Goal: Task Accomplishment & Management: Complete application form

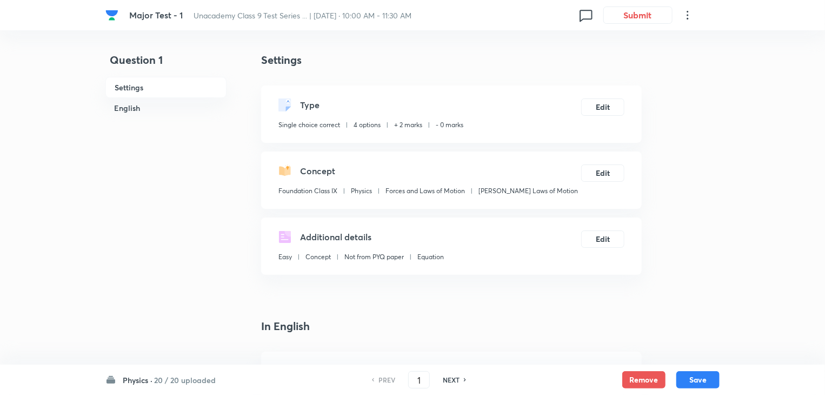
click at [450, 379] on h6 "NEXT" at bounding box center [451, 380] width 17 height 10
type input "2"
checkbox input "true"
checkbox input "false"
click at [450, 379] on h6 "NEXT" at bounding box center [451, 380] width 17 height 10
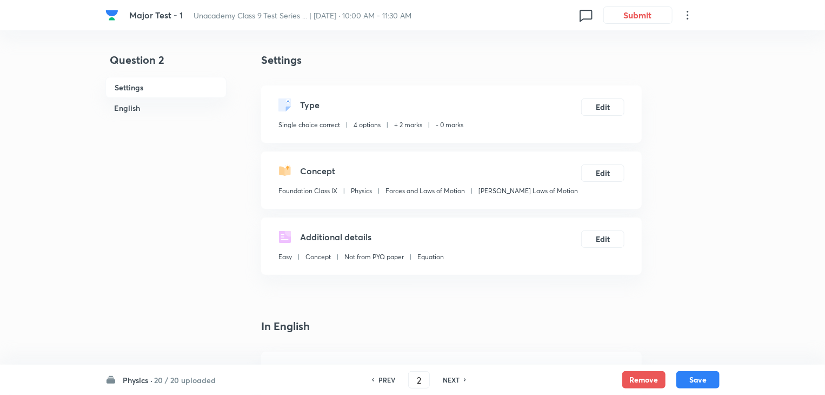
type input "3"
checkbox input "false"
click at [450, 379] on h6 "NEXT" at bounding box center [451, 380] width 17 height 10
checkbox input "false"
type input "4"
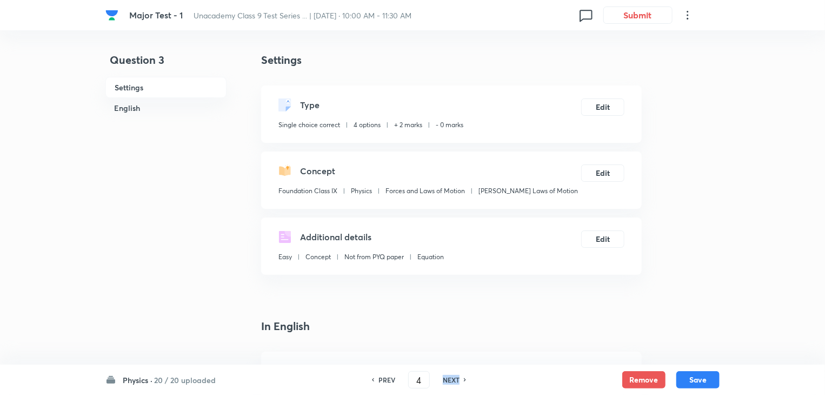
checkbox input "true"
click at [450, 379] on h6 "NEXT" at bounding box center [451, 380] width 17 height 10
type input "5"
checkbox input "true"
checkbox input "false"
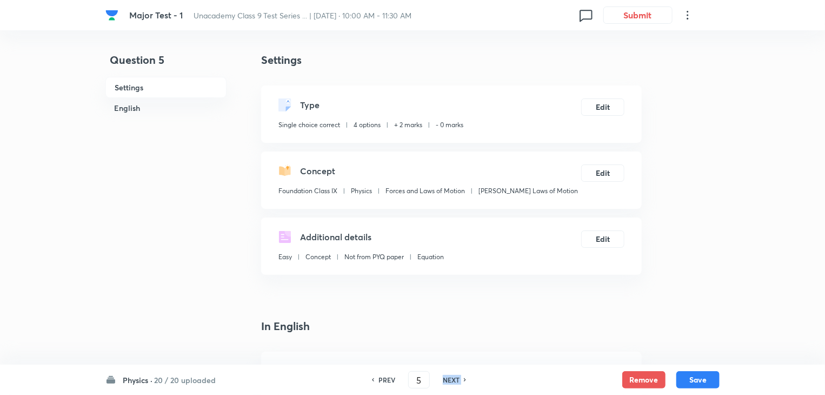
click at [450, 379] on h6 "NEXT" at bounding box center [451, 380] width 17 height 10
checkbox input "false"
type input "6"
click at [450, 379] on h6 "NEXT" at bounding box center [451, 380] width 17 height 10
checkbox input "false"
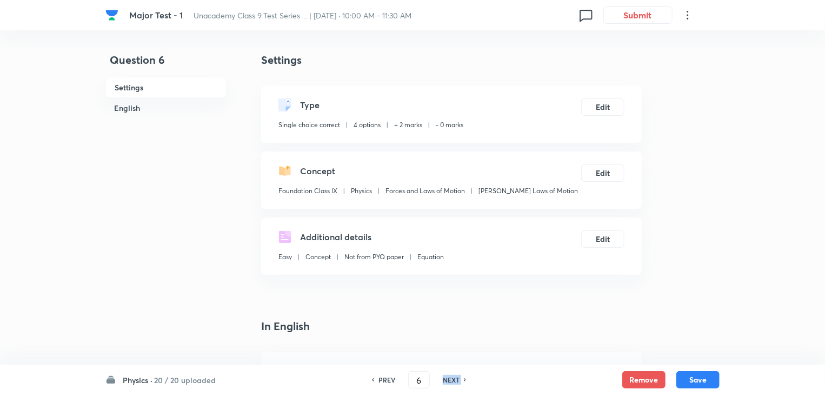
type input "7"
click at [450, 379] on h6 "NEXT" at bounding box center [451, 380] width 17 height 10
checkbox input "false"
type input "8"
click at [450, 379] on h6 "NEXT" at bounding box center [451, 380] width 17 height 10
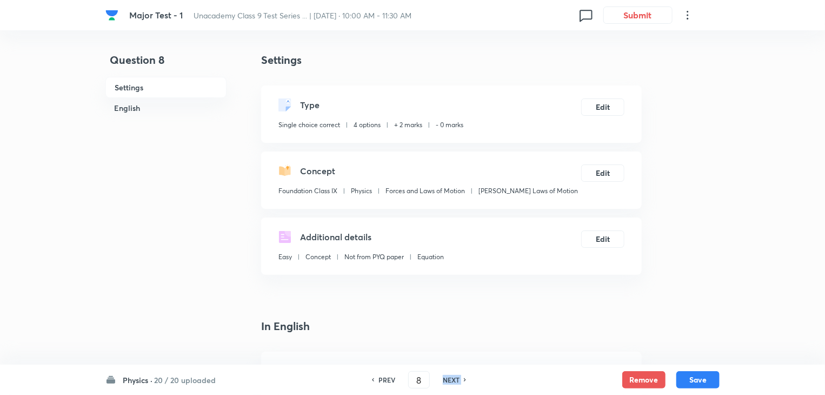
checkbox input "false"
type input "9"
click at [450, 379] on h6 "NEXT" at bounding box center [451, 380] width 17 height 10
checkbox input "false"
type input "10"
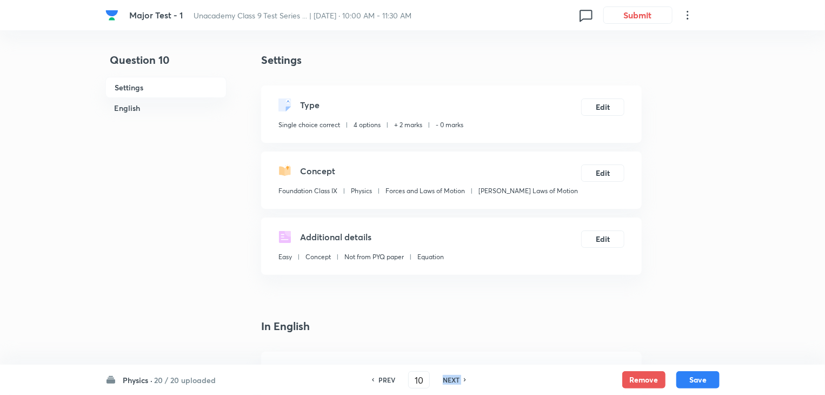
click at [450, 379] on h6 "NEXT" at bounding box center [451, 380] width 17 height 10
checkbox input "false"
type input "11"
click at [450, 379] on h6 "NEXT" at bounding box center [451, 380] width 17 height 10
checkbox input "false"
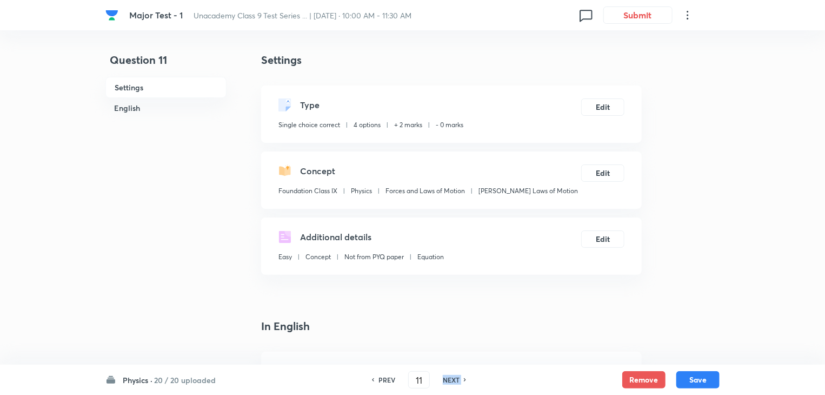
type input "12"
click at [450, 379] on h6 "NEXT" at bounding box center [451, 380] width 17 height 10
checkbox input "false"
type input "13"
click at [450, 379] on h6 "NEXT" at bounding box center [451, 380] width 17 height 10
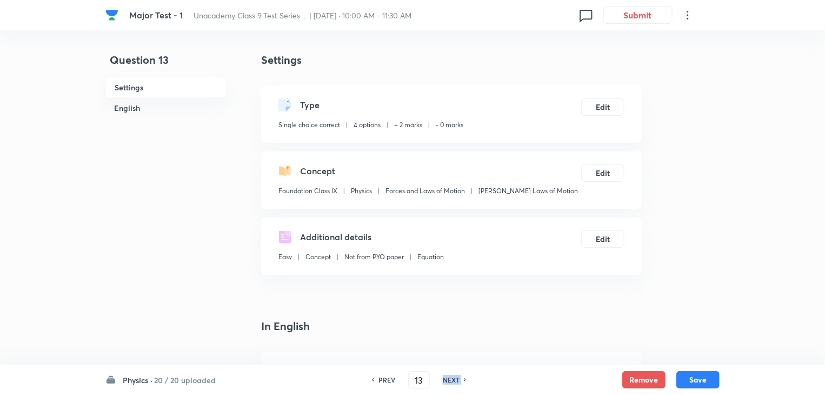
checkbox input "false"
type input "14"
click at [450, 379] on h6 "NEXT" at bounding box center [451, 380] width 17 height 10
checkbox input "false"
type input "15"
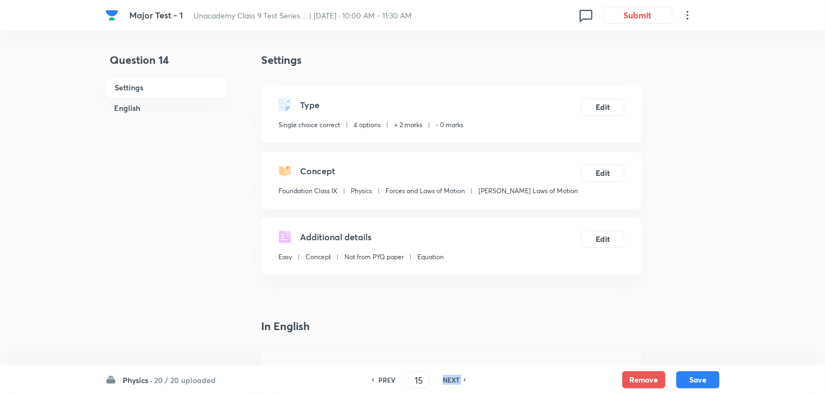
checkbox input "true"
click at [450, 379] on h6 "NEXT" at bounding box center [451, 380] width 17 height 10
type input "16"
click at [450, 379] on h6 "NEXT" at bounding box center [451, 380] width 17 height 10
checkbox input "false"
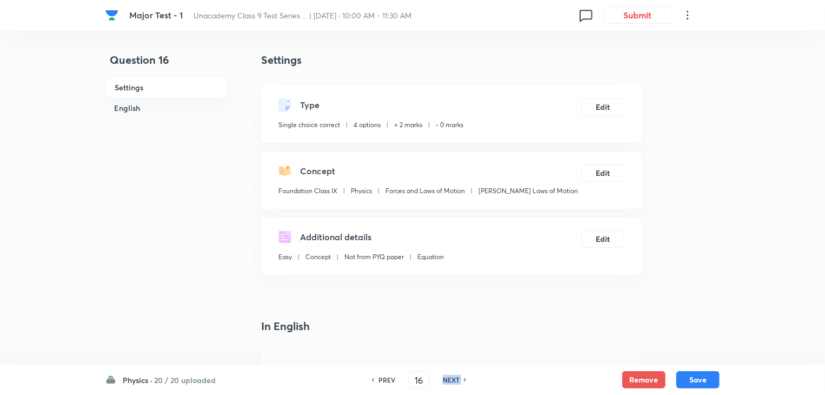
type input "17"
click at [450, 379] on h6 "NEXT" at bounding box center [451, 380] width 17 height 10
checkbox input "false"
type input "18"
click at [450, 379] on h6 "NEXT" at bounding box center [451, 380] width 17 height 10
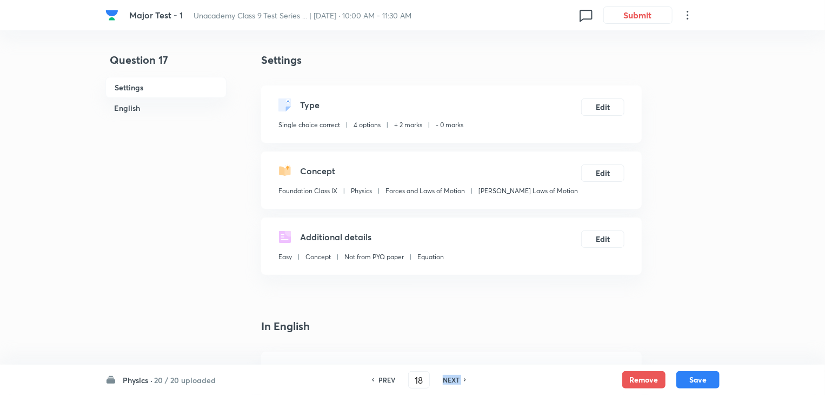
checkbox input "false"
type input "19"
click at [450, 379] on h6 "NEXT" at bounding box center [451, 380] width 17 height 10
checkbox input "false"
type input "20"
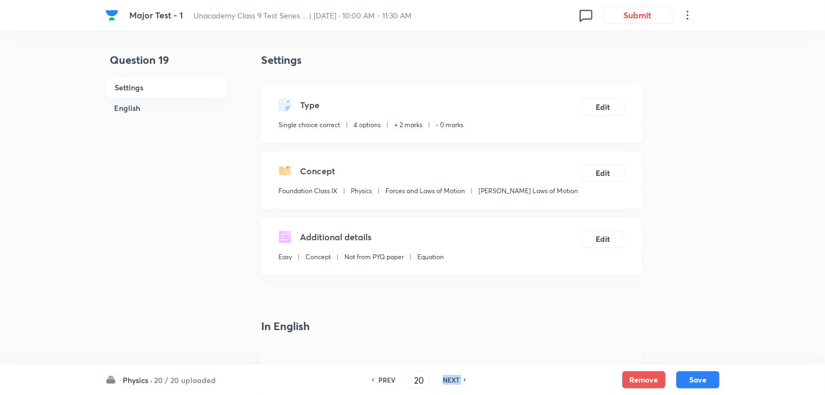
checkbox input "true"
click at [450, 379] on h6 "NEXT" at bounding box center [451, 380] width 17 height 10
type input "21"
checkbox input "true"
checkbox input "false"
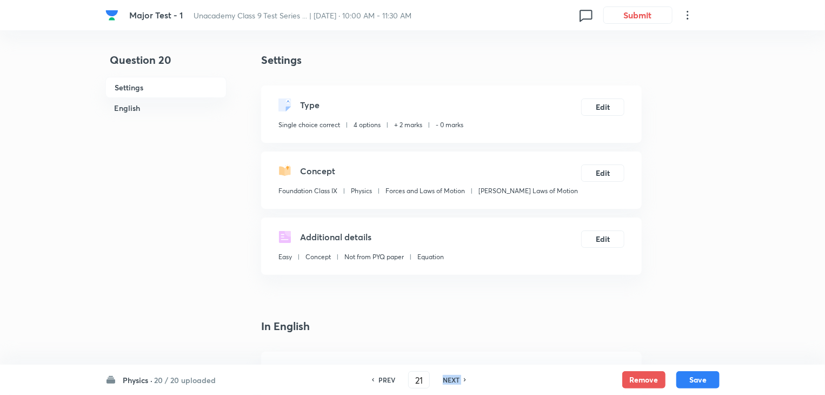
click at [450, 379] on h6 "NEXT" at bounding box center [451, 380] width 17 height 10
checkbox input "false"
type input "22"
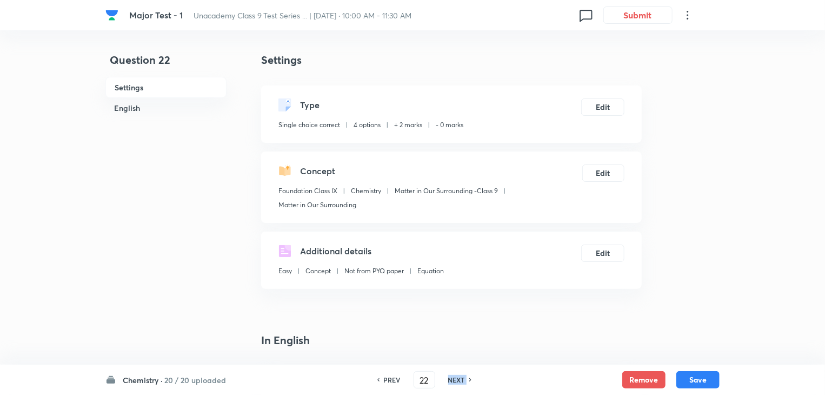
click at [450, 379] on h6 "NEXT" at bounding box center [456, 380] width 17 height 10
checkbox input "false"
type input "23"
click at [450, 379] on h6 "NEXT" at bounding box center [456, 380] width 17 height 10
checkbox input "false"
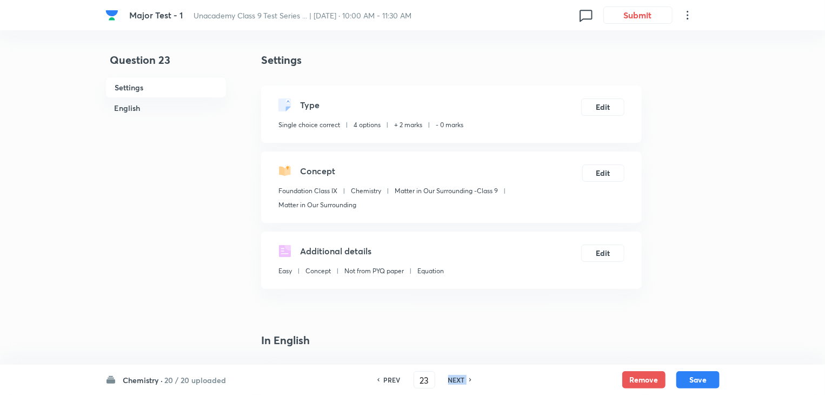
type input "24"
click at [450, 379] on h6 "NEXT" at bounding box center [456, 380] width 17 height 10
checkbox input "false"
type input "25"
click at [450, 379] on h6 "NEXT" at bounding box center [456, 380] width 17 height 10
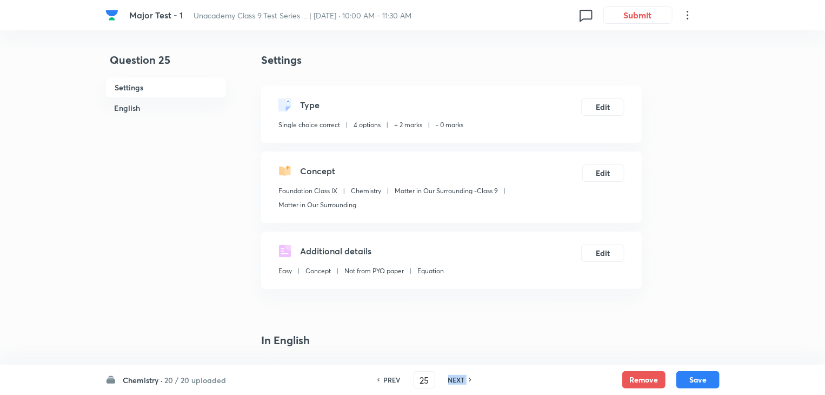
checkbox input "false"
type input "26"
click at [450, 379] on h6 "NEXT" at bounding box center [456, 380] width 17 height 10
checkbox input "false"
type input "27"
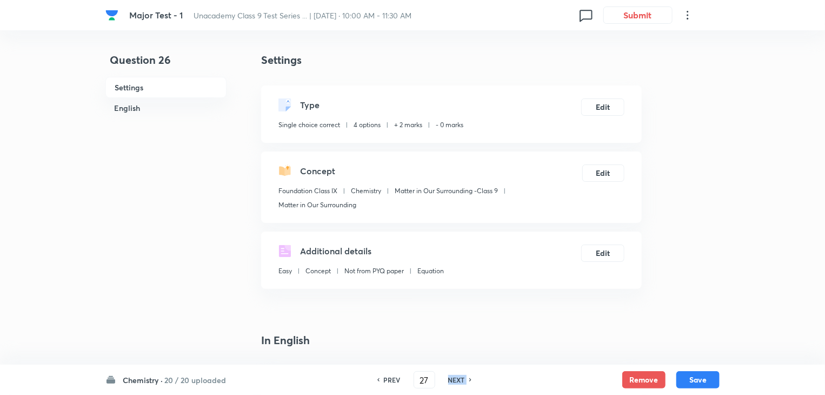
click at [450, 379] on h6 "NEXT" at bounding box center [456, 380] width 17 height 10
checkbox input "false"
type input "28"
click at [450, 379] on h6 "NEXT" at bounding box center [456, 380] width 17 height 10
checkbox input "false"
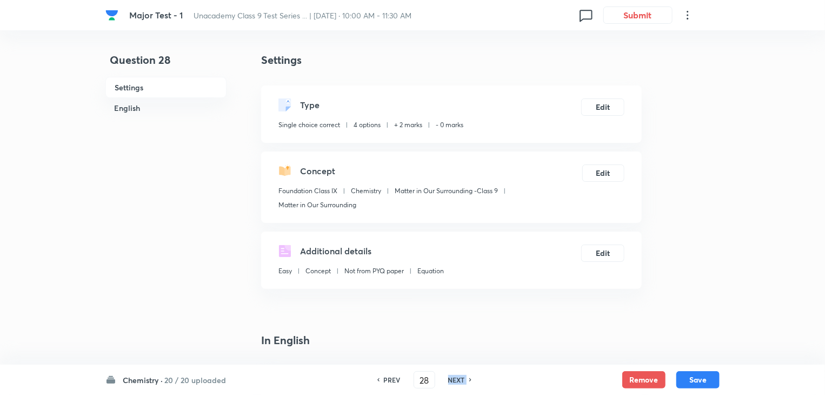
type input "29"
click at [450, 379] on h6 "NEXT" at bounding box center [456, 380] width 17 height 10
checkbox input "false"
type input "30"
click at [450, 379] on h6 "NEXT" at bounding box center [456, 380] width 17 height 10
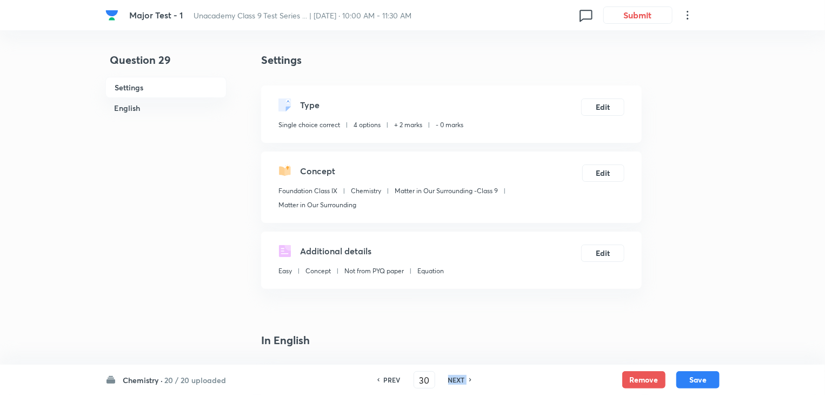
checkbox input "false"
type input "31"
click at [450, 379] on h6 "NEXT" at bounding box center [456, 380] width 17 height 10
checkbox input "false"
type input "32"
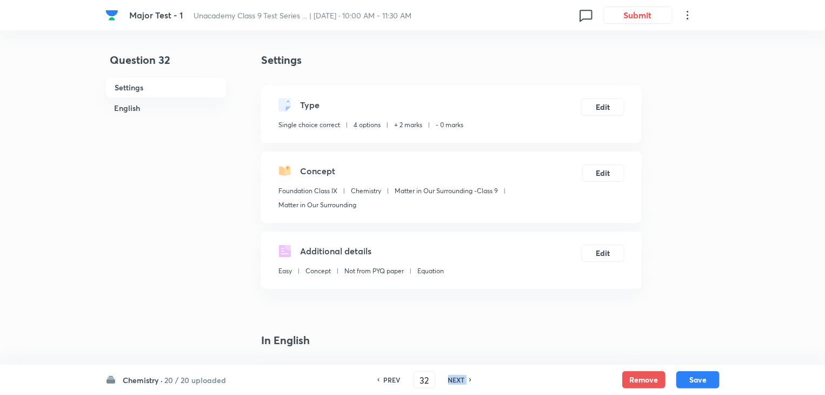
click at [450, 379] on h6 "NEXT" at bounding box center [456, 380] width 17 height 10
checkbox input "false"
type input "33"
click at [450, 379] on h6 "NEXT" at bounding box center [456, 380] width 17 height 10
checkbox input "false"
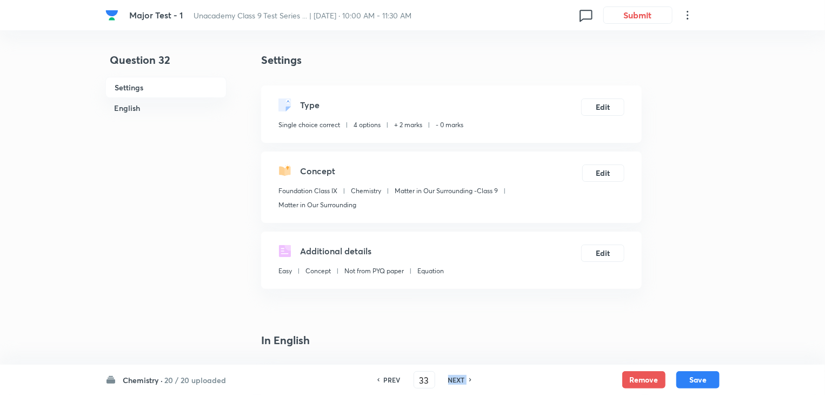
type input "34"
click at [450, 379] on h6 "NEXT" at bounding box center [456, 380] width 17 height 10
checkbox input "false"
type input "35"
click at [450, 379] on h6 "NEXT" at bounding box center [456, 380] width 17 height 10
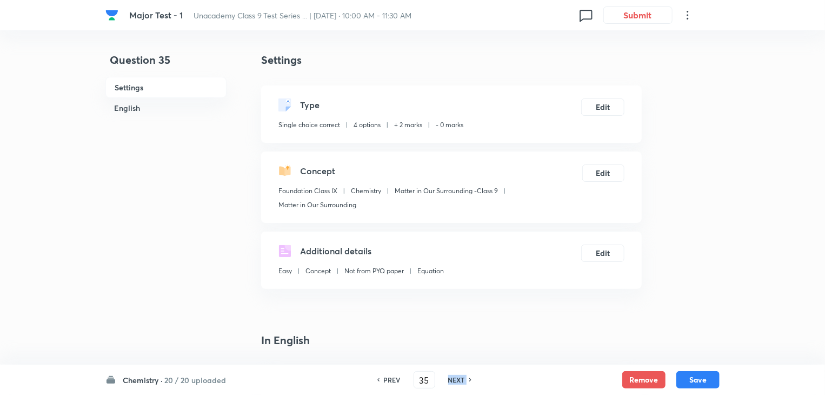
checkbox input "false"
type input "36"
click at [450, 379] on h6 "NEXT" at bounding box center [456, 380] width 17 height 10
checkbox input "false"
type input "37"
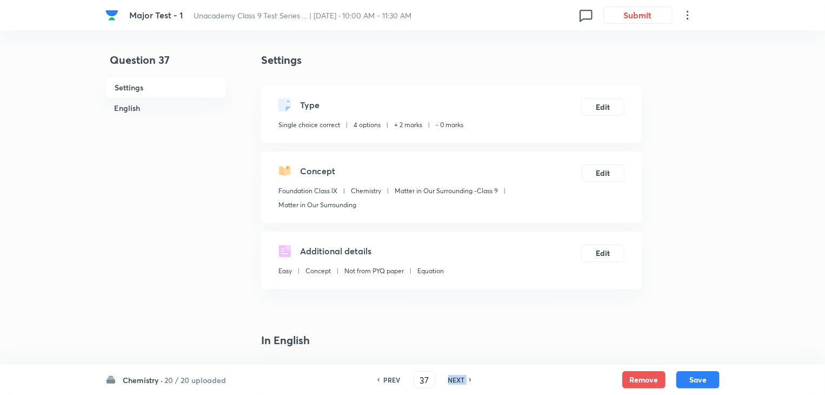
click at [450, 379] on h6 "NEXT" at bounding box center [456, 380] width 17 height 10
checkbox input "false"
type input "38"
click at [450, 379] on h6 "NEXT" at bounding box center [456, 380] width 17 height 10
checkbox input "false"
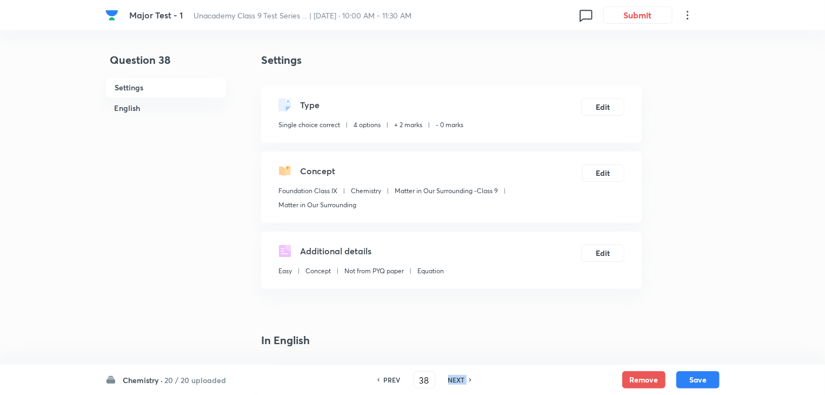
type input "39"
click at [450, 379] on h6 "NEXT" at bounding box center [456, 380] width 17 height 10
checkbox input "false"
type input "40"
checkbox input "true"
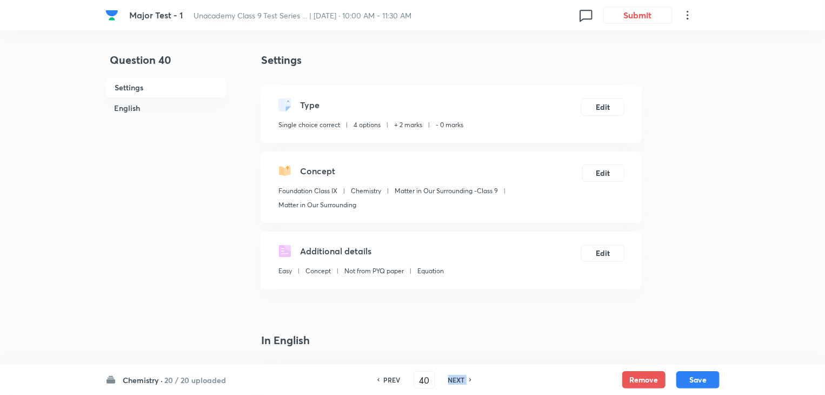
click at [450, 379] on h6 "NEXT" at bounding box center [456, 380] width 17 height 10
type input "41"
checkbox input "false"
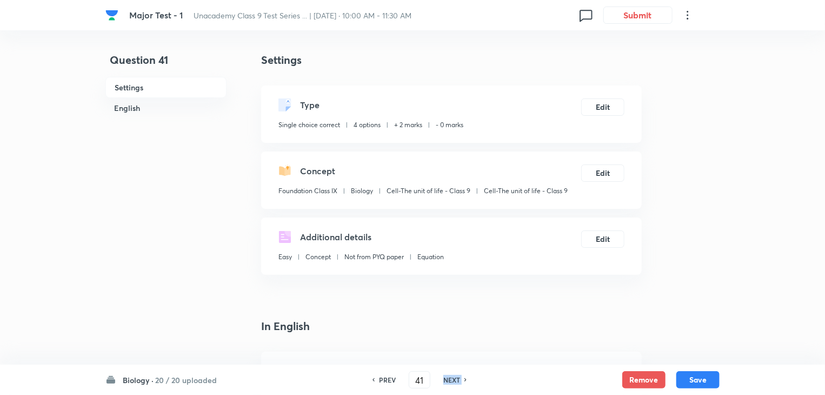
click at [450, 379] on h6 "NEXT" at bounding box center [452, 380] width 17 height 10
checkbox input "false"
type input "42"
click at [450, 379] on h6 "NEXT" at bounding box center [452, 380] width 17 height 10
checkbox input "false"
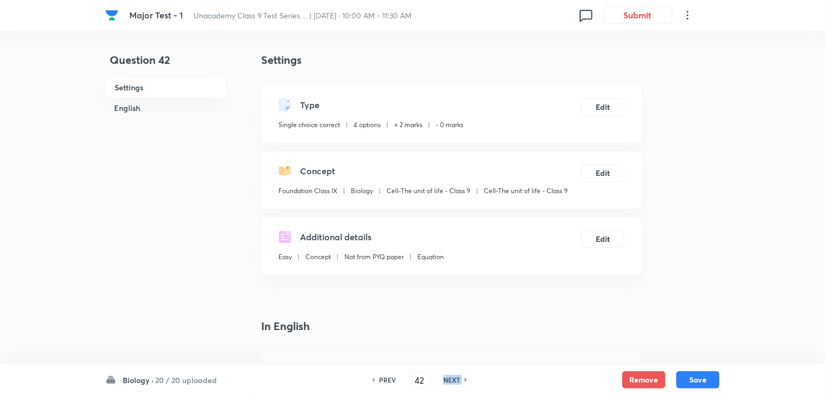
type input "43"
click at [450, 379] on h6 "NEXT" at bounding box center [452, 380] width 17 height 10
checkbox input "false"
type input "44"
click at [169, 378] on h6 "20 / 20 uploaded" at bounding box center [186, 379] width 62 height 11
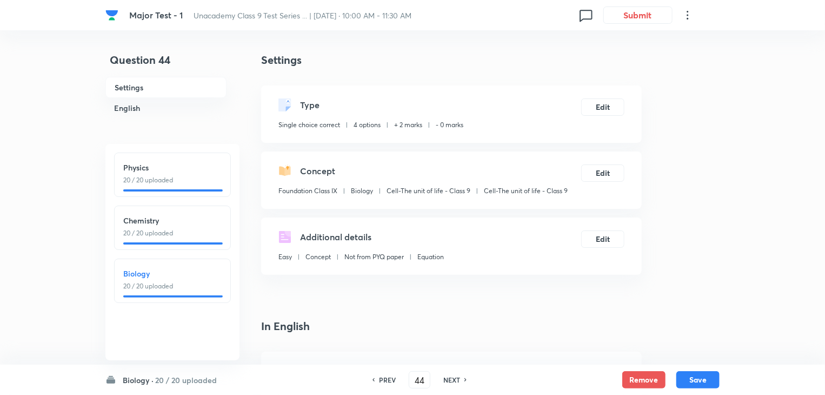
click at [450, 378] on h6 "NEXT" at bounding box center [452, 380] width 17 height 10
checkbox input "false"
type input "45"
click at [450, 378] on h6 "NEXT" at bounding box center [452, 380] width 17 height 10
checkbox input "false"
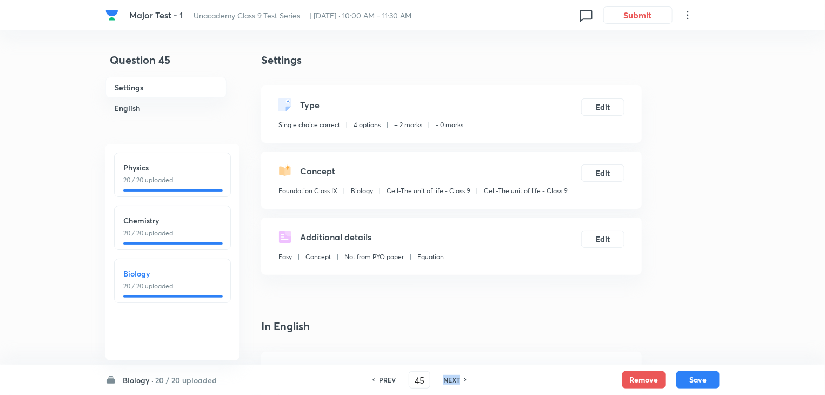
type input "46"
click at [450, 378] on h6 "NEXT" at bounding box center [452, 380] width 17 height 10
checkbox input "false"
type input "47"
click at [450, 378] on h6 "NEXT" at bounding box center [452, 380] width 17 height 10
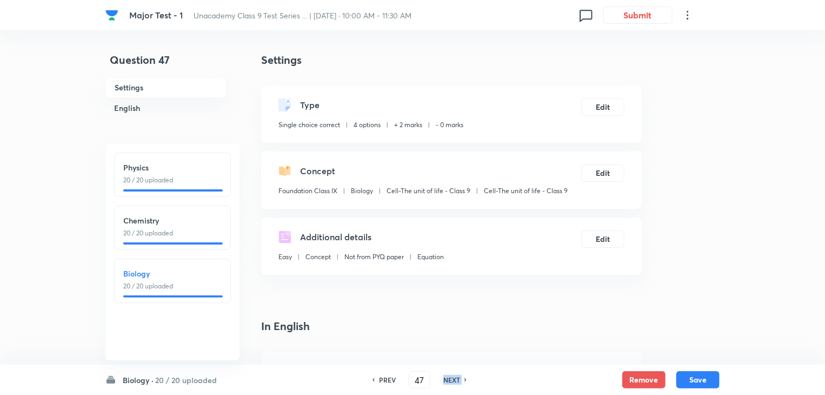
checkbox input "false"
type input "48"
click at [450, 378] on h6 "NEXT" at bounding box center [452, 380] width 17 height 10
checkbox input "false"
type input "49"
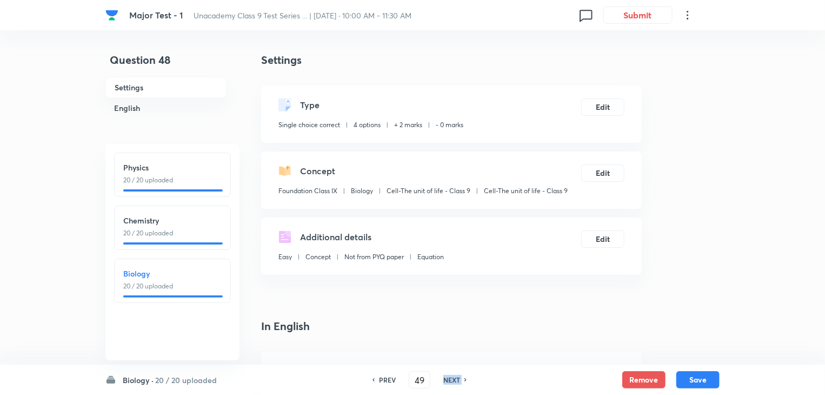
click at [450, 378] on h6 "NEXT" at bounding box center [452, 380] width 17 height 10
checkbox input "false"
type input "50"
click at [450, 378] on h6 "NEXT" at bounding box center [452, 380] width 17 height 10
checkbox input "false"
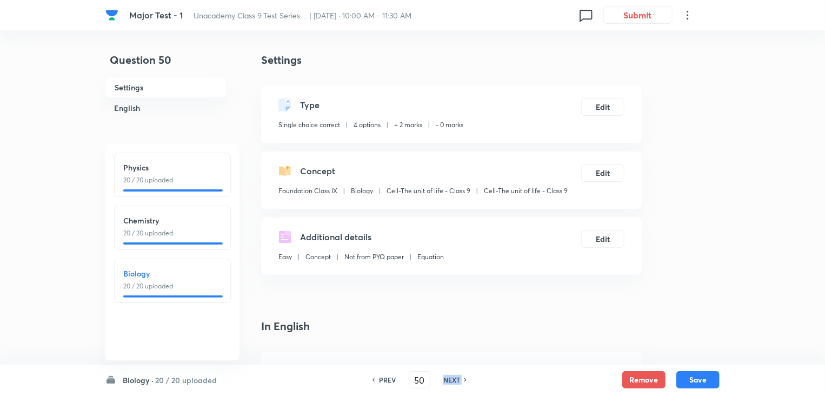
type input "51"
click at [450, 378] on h6 "NEXT" at bounding box center [452, 380] width 17 height 10
checkbox input "false"
type input "52"
click at [450, 378] on h6 "NEXT" at bounding box center [452, 380] width 17 height 10
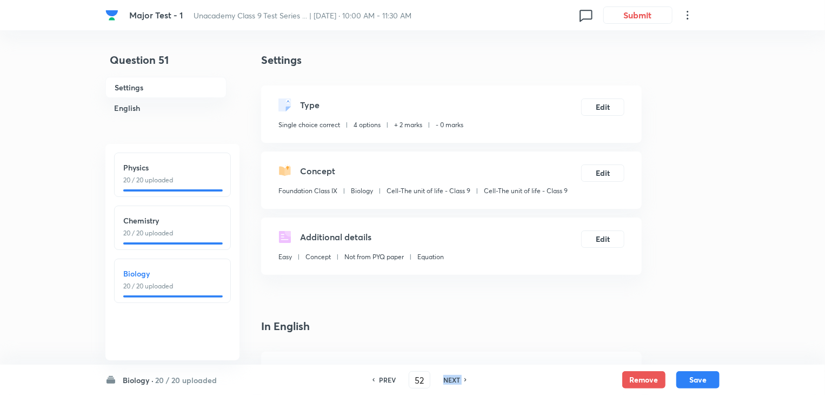
checkbox input "false"
type input "53"
click at [450, 378] on h6 "NEXT" at bounding box center [452, 380] width 17 height 10
checkbox input "false"
type input "54"
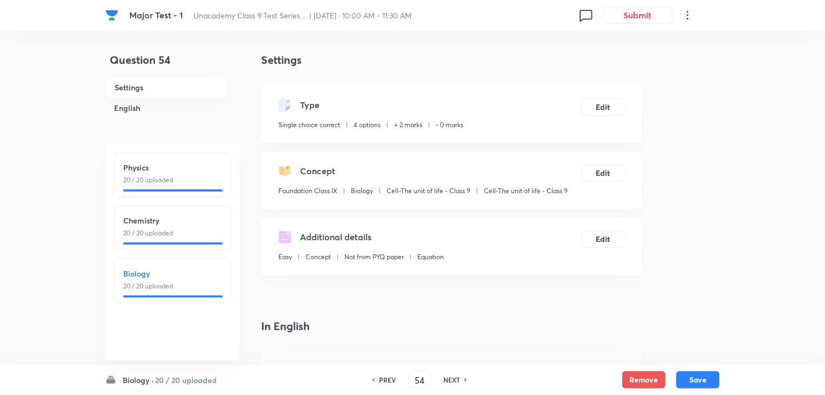
click at [450, 378] on h6 "NEXT" at bounding box center [452, 380] width 17 height 10
checkbox input "false"
type input "55"
click at [450, 378] on h6 "NEXT" at bounding box center [452, 380] width 17 height 10
checkbox input "false"
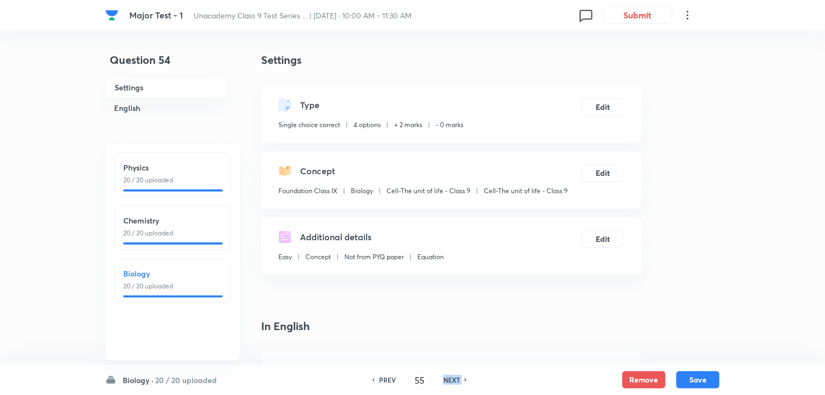
type input "56"
click at [450, 378] on h6 "NEXT" at bounding box center [452, 380] width 17 height 10
checkbox input "false"
type input "57"
click at [450, 378] on h6 "NEXT" at bounding box center [452, 380] width 17 height 10
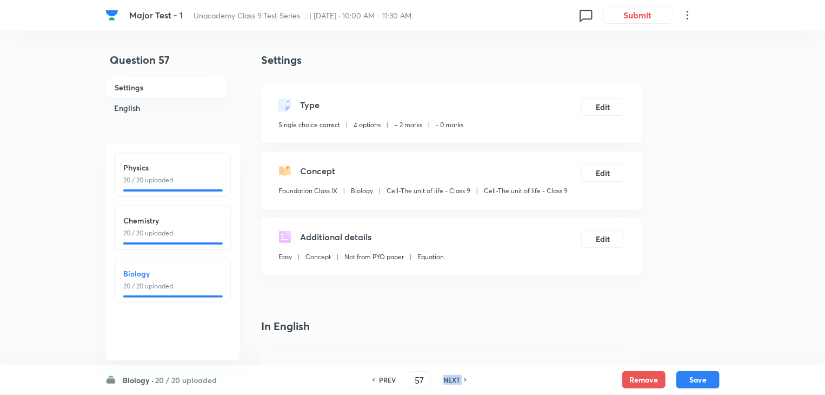
checkbox input "false"
type input "58"
click at [450, 378] on h6 "NEXT" at bounding box center [452, 380] width 17 height 10
checkbox input "false"
type input "59"
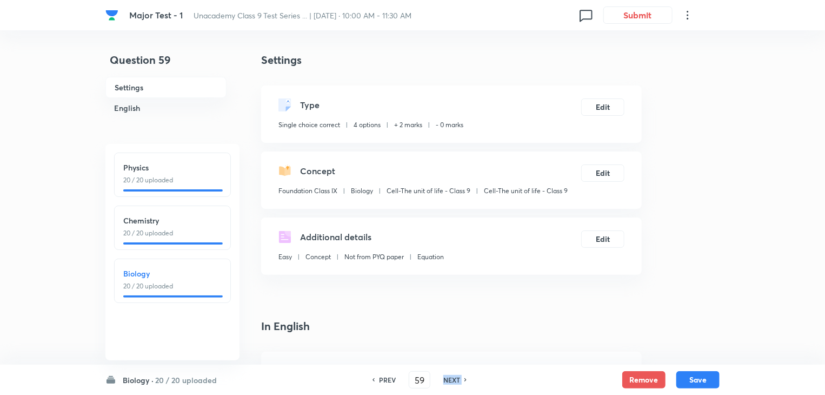
click at [450, 378] on h6 "NEXT" at bounding box center [452, 380] width 17 height 10
checkbox input "false"
type input "60"
checkbox input "true"
click at [450, 378] on h6 "NEXT" at bounding box center [452, 380] width 17 height 10
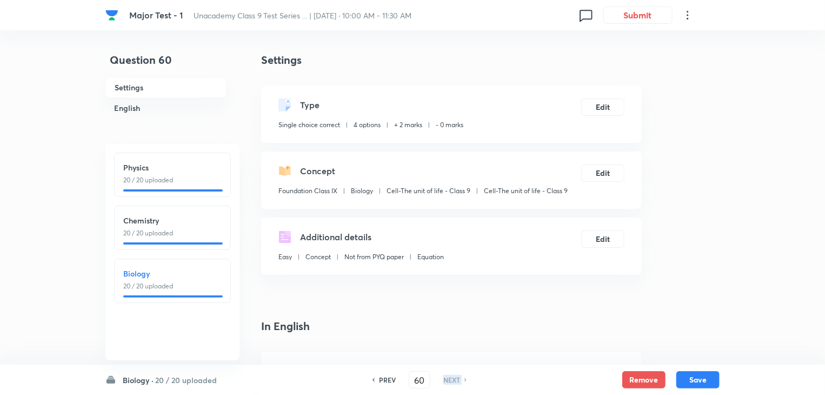
click at [450, 378] on h6 "NEXT" at bounding box center [452, 380] width 17 height 10
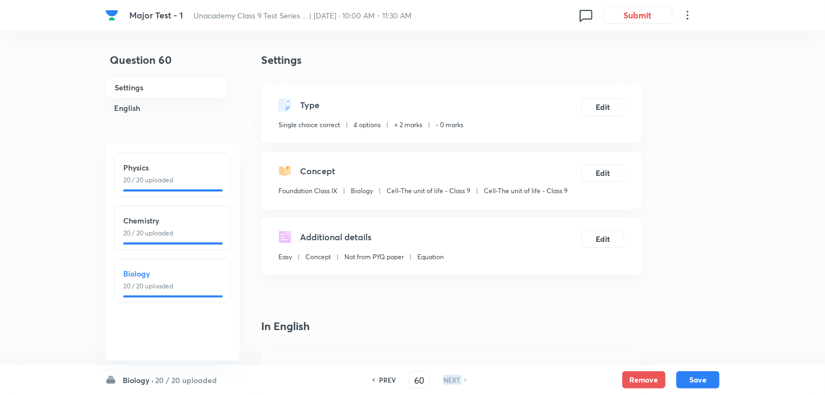
click at [450, 378] on h6 "NEXT" at bounding box center [452, 380] width 17 height 10
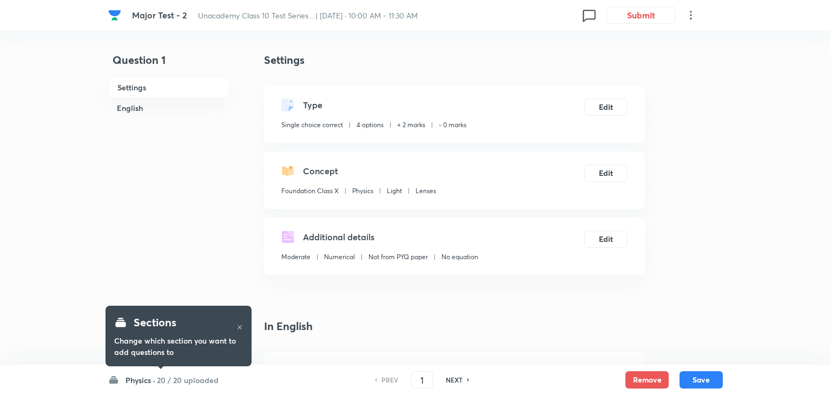
checkbox input "true"
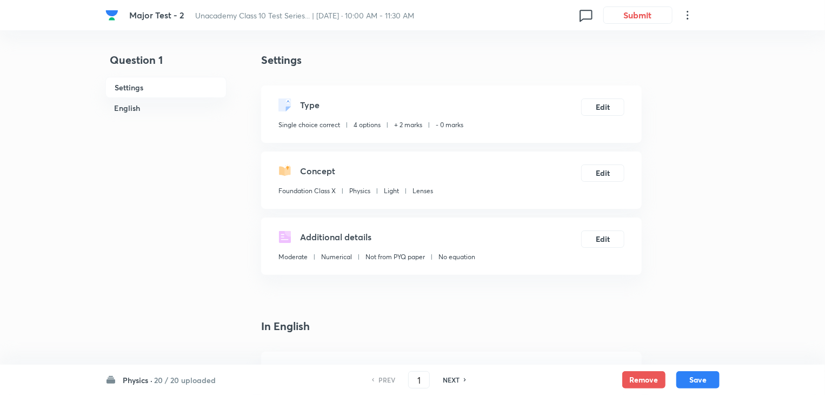
click at [136, 376] on h6 "Physics ·" at bounding box center [138, 379] width 30 height 11
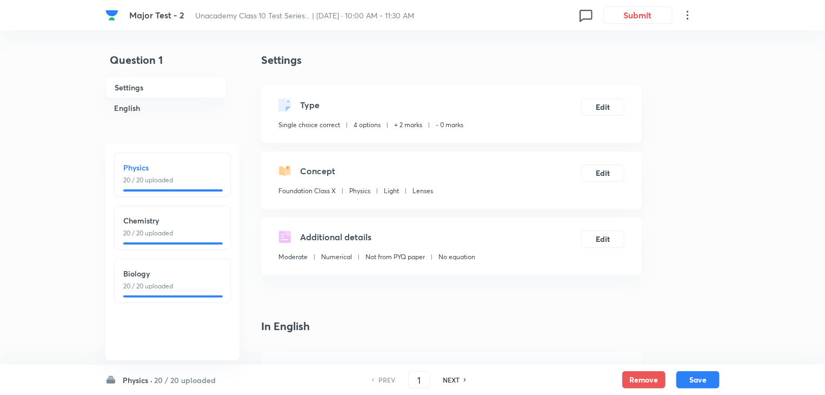
click at [359, 322] on h4 "In English" at bounding box center [451, 326] width 381 height 16
click at [451, 383] on h6 "NEXT" at bounding box center [451, 380] width 17 height 10
type input "2"
checkbox input "false"
checkbox input "true"
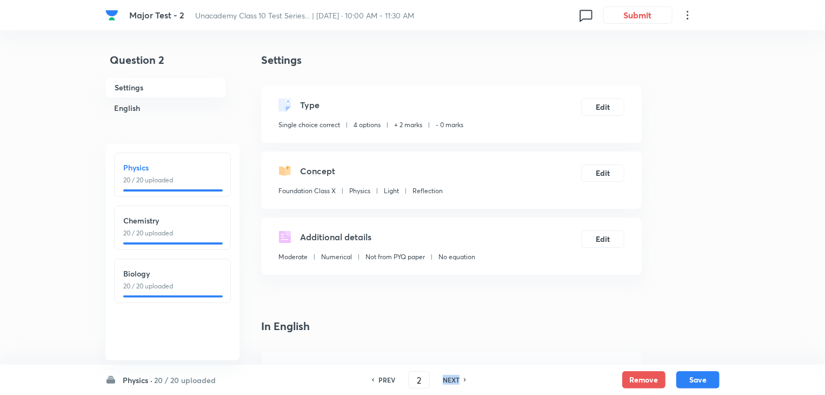
click at [451, 383] on h6 "NEXT" at bounding box center [451, 380] width 17 height 10
type input "3"
checkbox input "true"
click at [451, 383] on h6 "NEXT" at bounding box center [451, 380] width 17 height 10
type input "4"
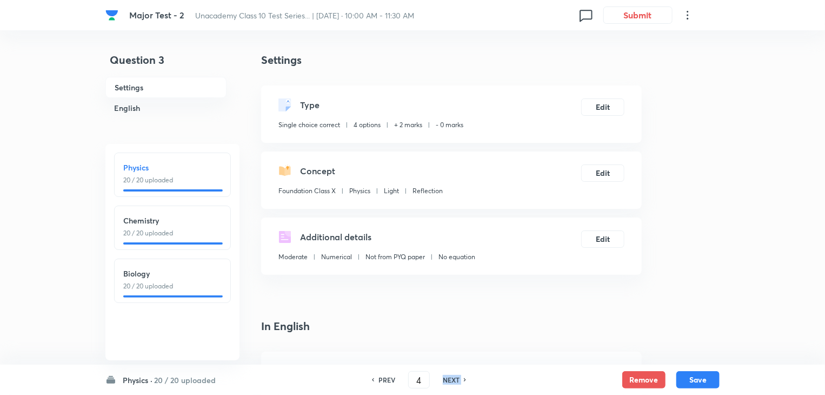
checkbox input "true"
click at [451, 383] on h6 "NEXT" at bounding box center [451, 380] width 17 height 10
type input "5"
checkbox input "true"
checkbox input "false"
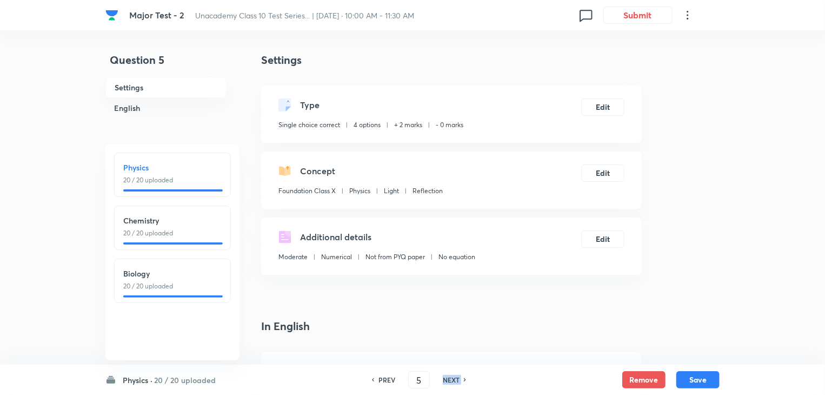
click at [451, 383] on h6 "NEXT" at bounding box center [451, 380] width 17 height 10
type input "6"
checkbox input "false"
click at [451, 383] on h6 "NEXT" at bounding box center [451, 380] width 17 height 10
checkbox input "false"
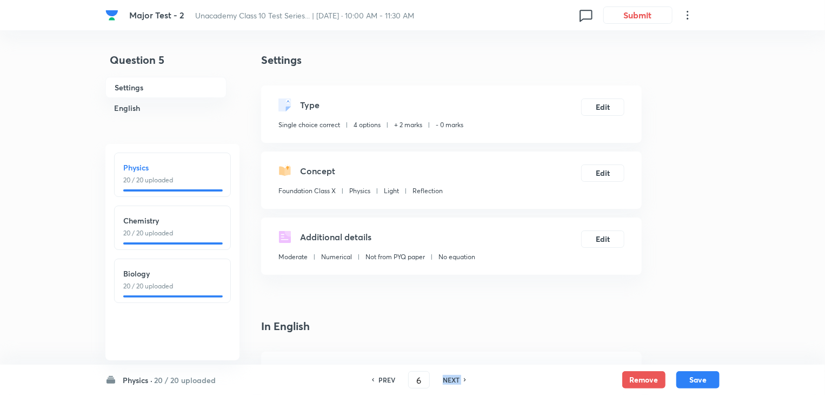
type input "7"
checkbox input "true"
click at [451, 383] on h6 "NEXT" at bounding box center [451, 380] width 17 height 10
type input "8"
checkbox input "false"
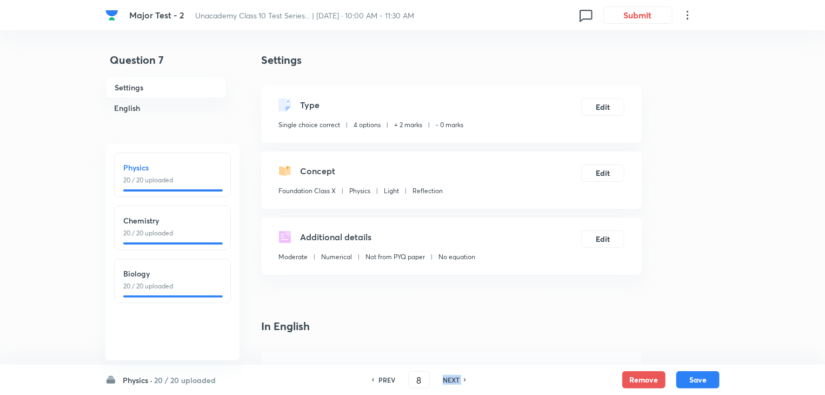
click at [451, 383] on h6 "NEXT" at bounding box center [451, 380] width 17 height 10
checkbox input "false"
type input "9"
checkbox input "true"
click at [451, 383] on h6 "NEXT" at bounding box center [451, 380] width 17 height 10
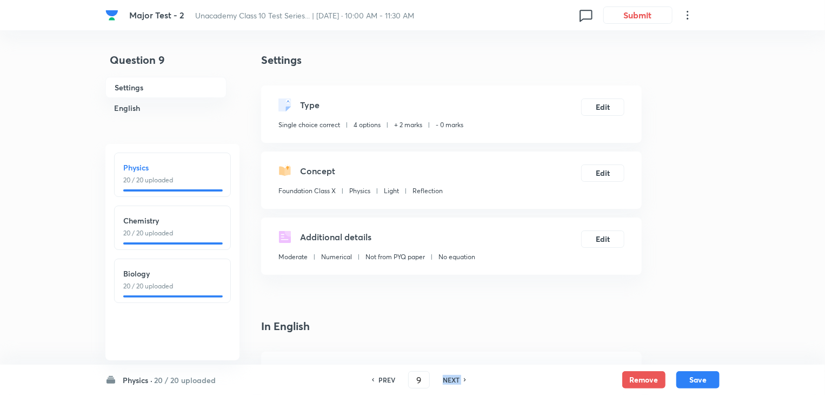
type input "10"
click at [451, 383] on h6 "NEXT" at bounding box center [451, 380] width 17 height 10
checkbox input "false"
type input "11"
click at [451, 383] on h6 "NEXT" at bounding box center [451, 380] width 17 height 10
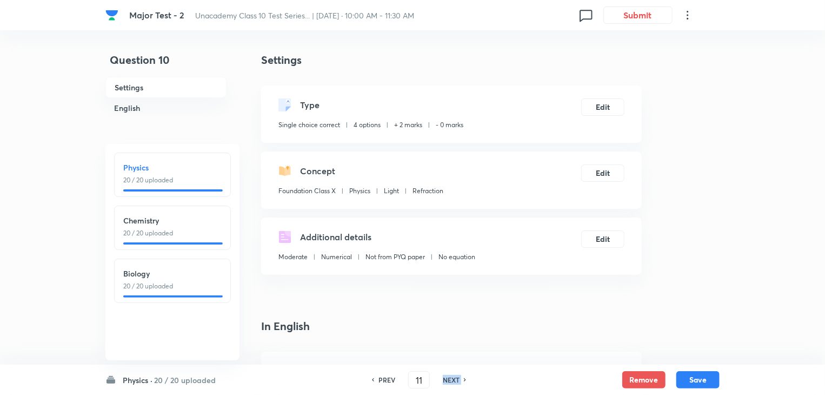
checkbox input "false"
type input "12"
click at [451, 383] on h6 "NEXT" at bounding box center [451, 380] width 17 height 10
checkbox input "false"
type input "13"
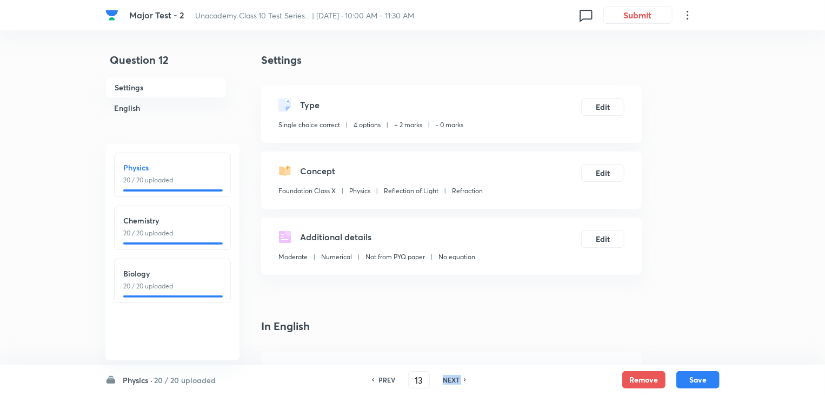
click at [451, 383] on h6 "NEXT" at bounding box center [451, 380] width 17 height 10
checkbox input "false"
type input "14"
click at [451, 383] on h6 "NEXT" at bounding box center [451, 380] width 17 height 10
checkbox input "false"
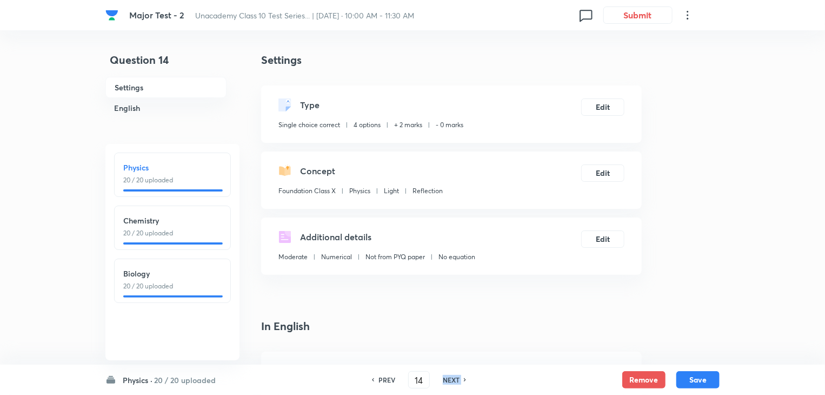
type input "15"
click at [451, 383] on h6 "NEXT" at bounding box center [451, 380] width 17 height 10
checkbox input "false"
type input "16"
click at [451, 383] on h6 "NEXT" at bounding box center [451, 380] width 17 height 10
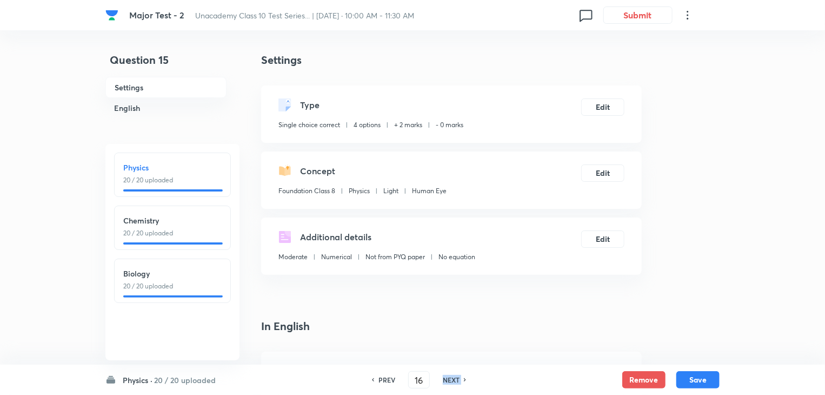
checkbox input "false"
type input "17"
checkbox input "true"
click at [451, 383] on h6 "NEXT" at bounding box center [451, 380] width 17 height 10
type input "18"
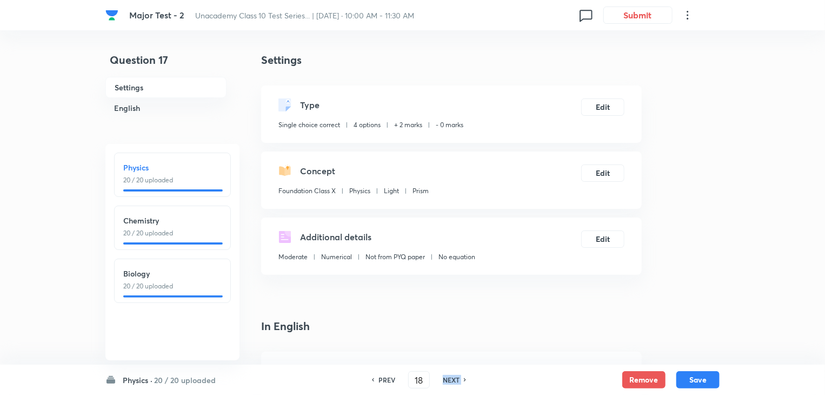
checkbox input "true"
checkbox input "false"
click at [451, 383] on h6 "NEXT" at bounding box center [451, 380] width 17 height 10
checkbox input "false"
type input "19"
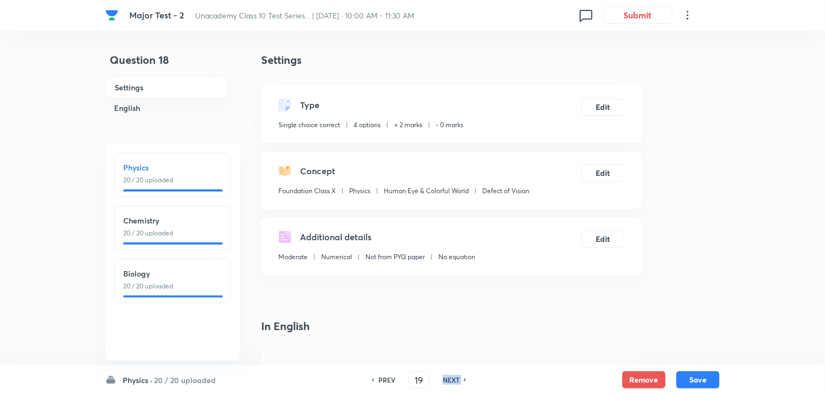
click at [451, 383] on h6 "NEXT" at bounding box center [451, 380] width 17 height 10
checkbox input "false"
type input "20"
click at [451, 383] on h6 "NEXT" at bounding box center [451, 380] width 17 height 10
checkbox input "false"
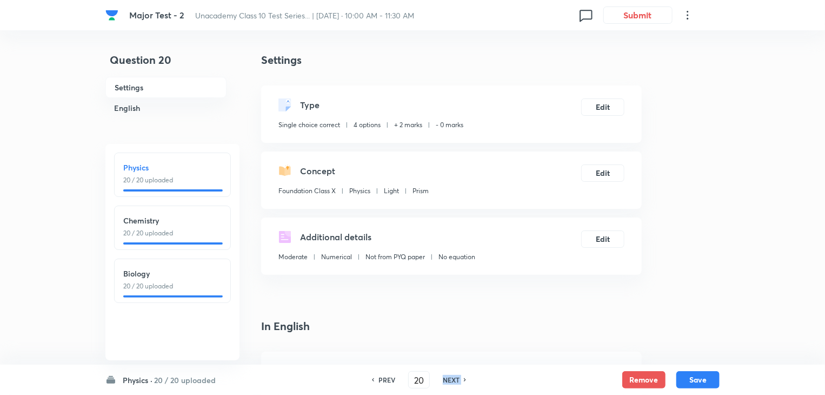
type input "21"
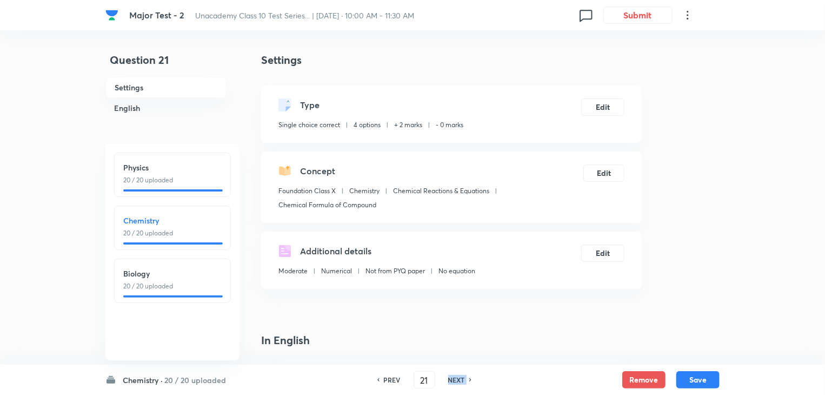
click at [451, 383] on h6 "NEXT" at bounding box center [456, 380] width 17 height 10
checkbox input "false"
type input "22"
click at [451, 383] on h6 "NEXT" at bounding box center [456, 380] width 17 height 10
checkbox input "false"
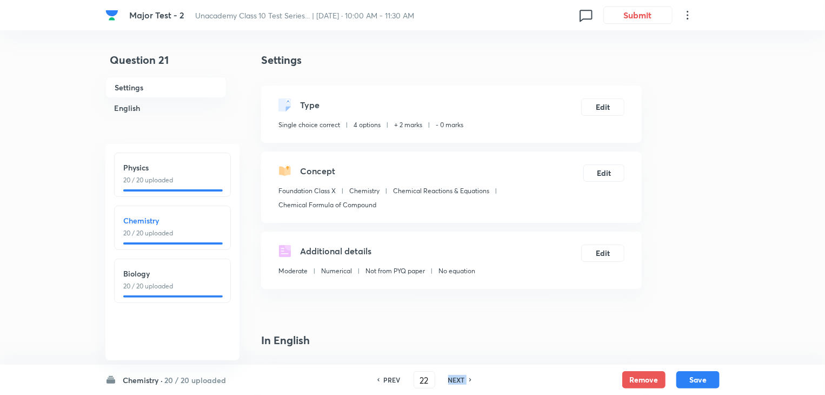
type input "23"
click at [451, 383] on h6 "NEXT" at bounding box center [456, 380] width 17 height 10
checkbox input "false"
type input "24"
click at [451, 383] on h6 "NEXT" at bounding box center [456, 380] width 17 height 10
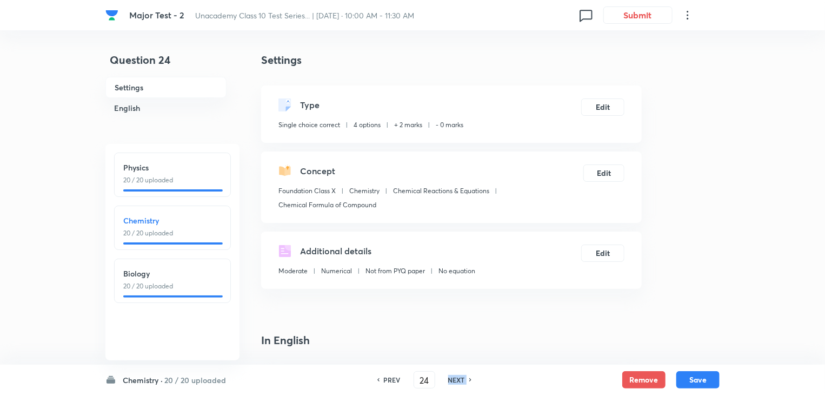
checkbox input "false"
type input "25"
click at [451, 383] on h6 "NEXT" at bounding box center [456, 380] width 17 height 10
checkbox input "false"
type input "26"
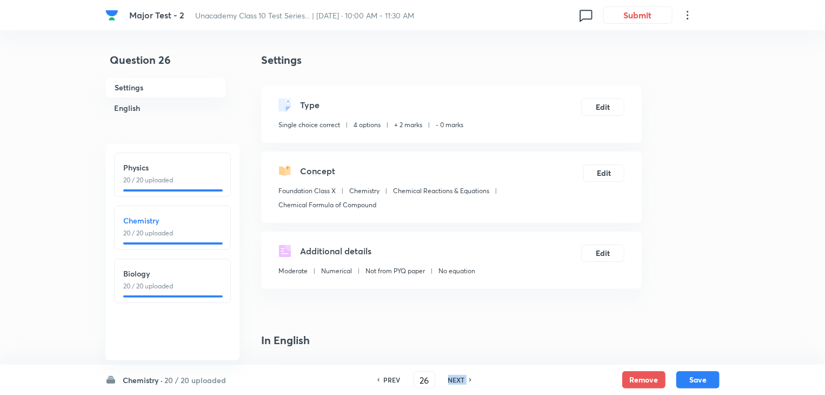
click at [451, 383] on h6 "NEXT" at bounding box center [456, 380] width 17 height 10
checkbox input "false"
type input "27"
checkbox input "true"
click at [456, 381] on h6 "NEXT" at bounding box center [456, 380] width 17 height 10
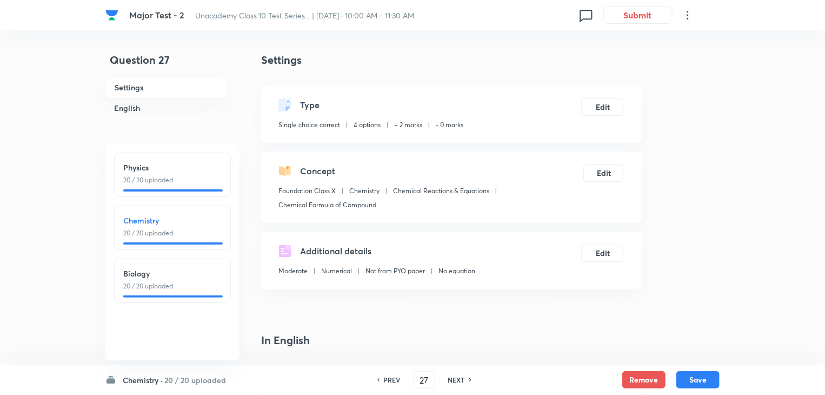
type input "28"
checkbox input "false"
click at [456, 381] on h6 "NEXT" at bounding box center [456, 380] width 17 height 10
checkbox input "false"
type input "29"
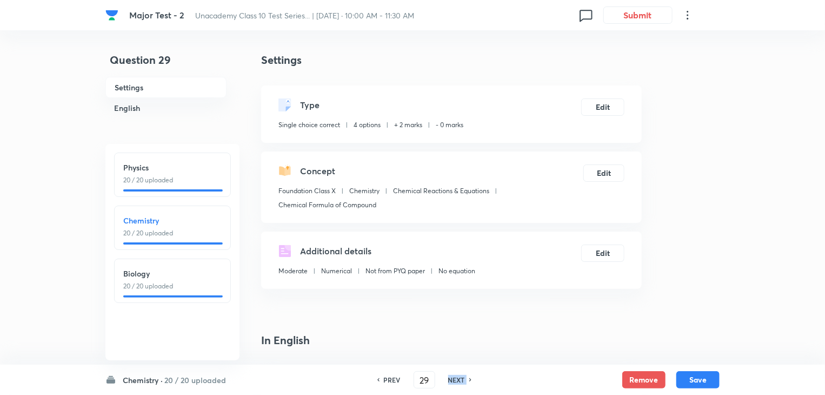
click at [456, 381] on h6 "NEXT" at bounding box center [456, 380] width 17 height 10
checkbox input "false"
type input "30"
click at [456, 381] on h6 "NEXT" at bounding box center [456, 380] width 17 height 10
checkbox input "false"
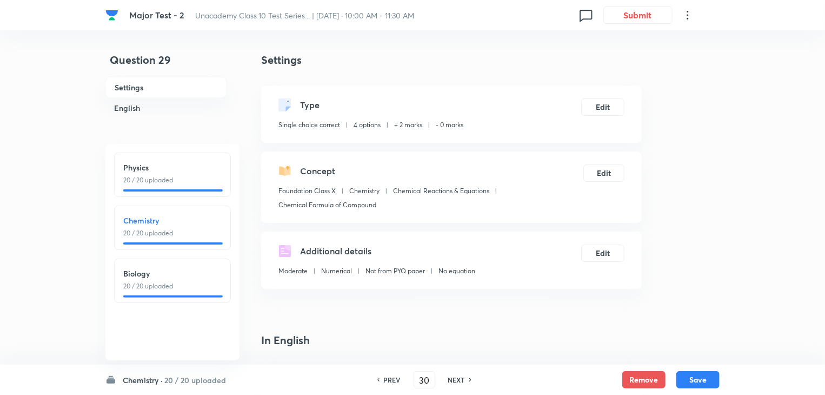
type input "31"
click at [456, 381] on h6 "NEXT" at bounding box center [456, 380] width 17 height 10
checkbox input "false"
type input "32"
click at [456, 381] on h6 "NEXT" at bounding box center [456, 380] width 17 height 10
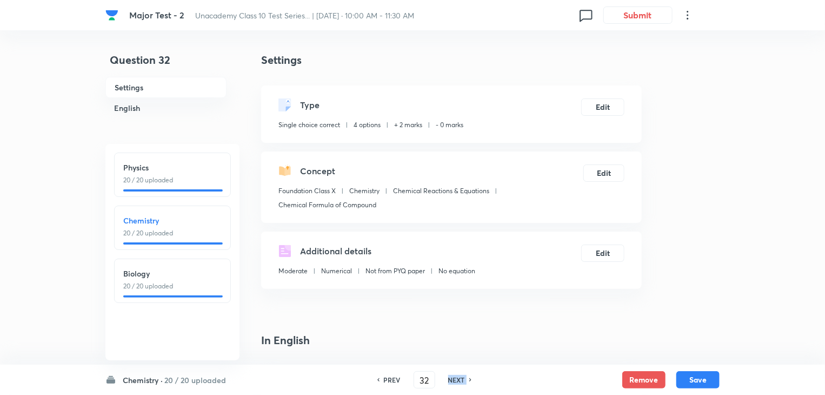
checkbox input "false"
type input "33"
click at [456, 381] on h6 "NEXT" at bounding box center [456, 380] width 17 height 10
checkbox input "false"
type input "34"
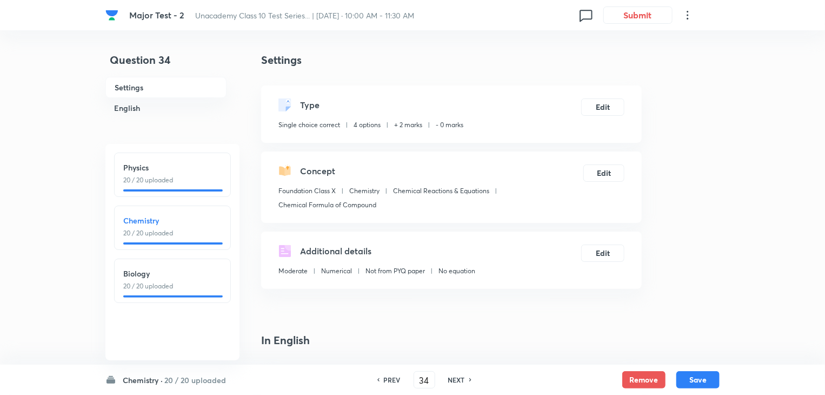
click at [456, 381] on h6 "NEXT" at bounding box center [456, 380] width 17 height 10
checkbox input "false"
type input "35"
click at [456, 381] on h6 "NEXT" at bounding box center [456, 380] width 17 height 10
checkbox input "false"
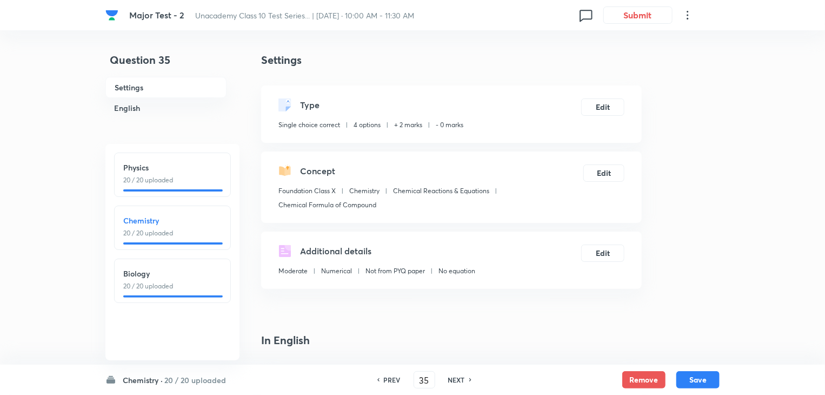
type input "36"
click at [456, 381] on h6 "NEXT" at bounding box center [456, 380] width 17 height 10
checkbox input "false"
type input "37"
click at [456, 381] on h6 "NEXT" at bounding box center [456, 380] width 17 height 10
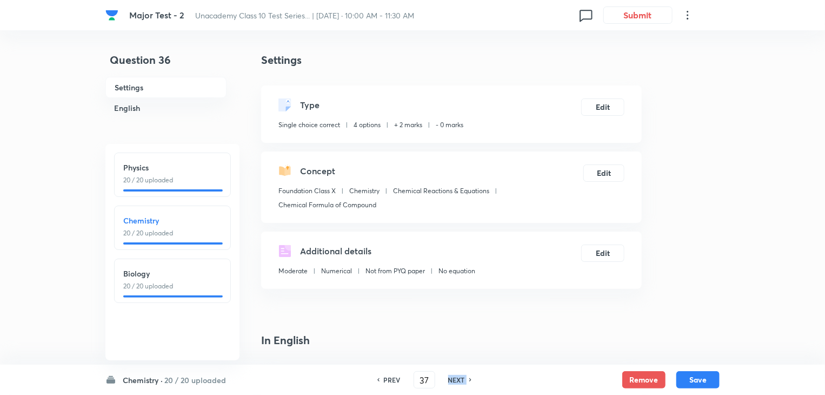
checkbox input "false"
type input "38"
click at [456, 381] on h6 "NEXT" at bounding box center [456, 380] width 17 height 10
checkbox input "false"
type input "39"
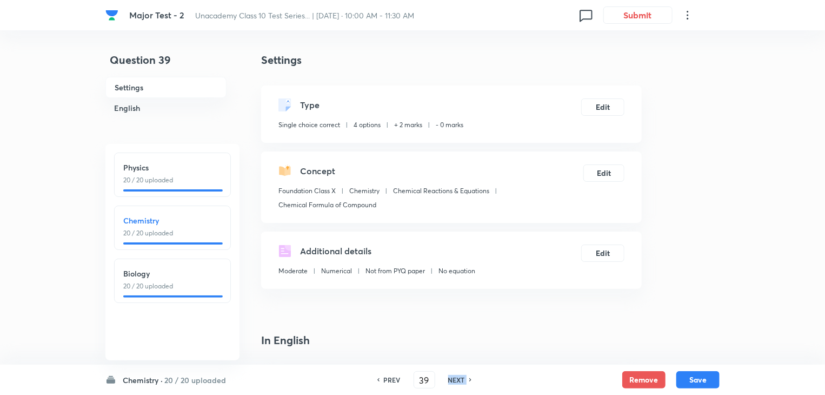
click at [456, 381] on h6 "NEXT" at bounding box center [456, 380] width 17 height 10
checkbox input "false"
type input "40"
checkbox input "true"
click at [456, 381] on h6 "NEXT" at bounding box center [456, 380] width 17 height 10
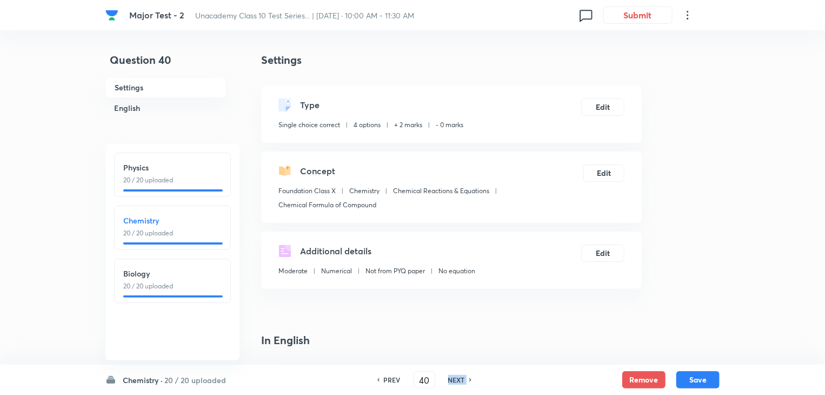
type input "41"
checkbox input "true"
checkbox input "false"
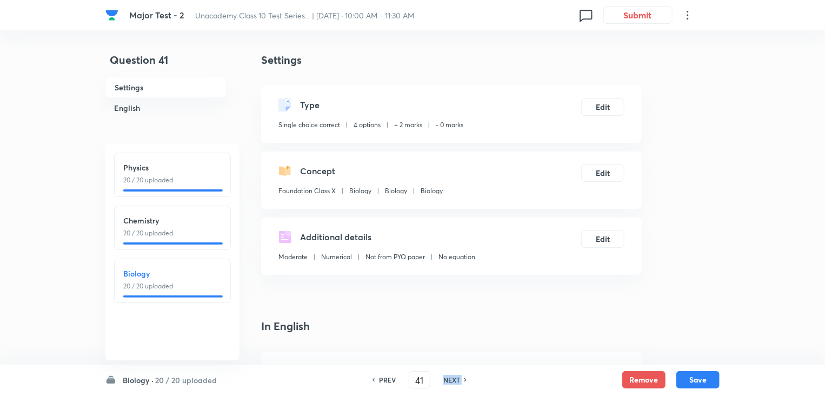
click at [456, 381] on h6 "NEXT" at bounding box center [452, 380] width 17 height 10
checkbox input "false"
type input "42"
click at [456, 381] on h6 "NEXT" at bounding box center [452, 380] width 17 height 10
checkbox input "false"
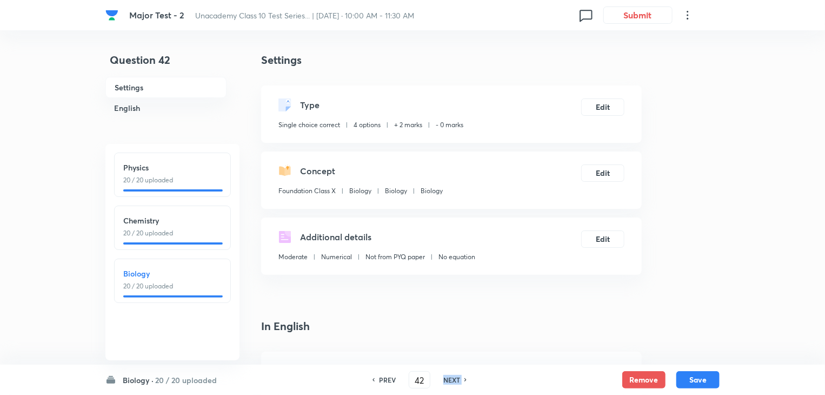
type input "43"
click at [454, 383] on h6 "NEXT" at bounding box center [452, 380] width 17 height 10
checkbox input "false"
type input "44"
click at [454, 383] on h6 "NEXT" at bounding box center [452, 380] width 17 height 10
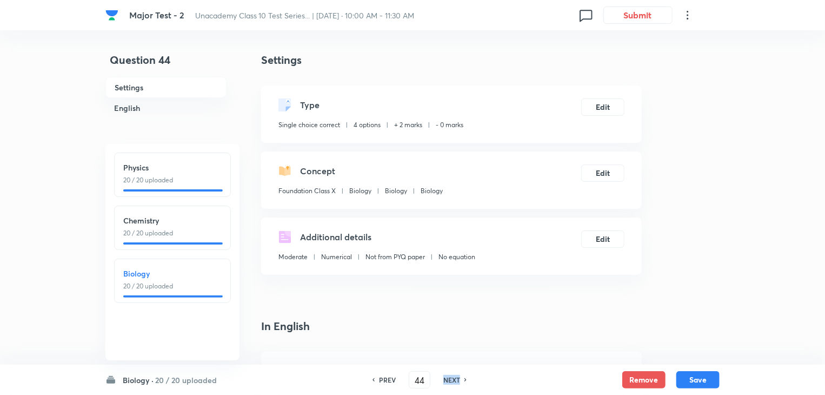
checkbox input "false"
type input "45"
click at [454, 383] on h6 "NEXT" at bounding box center [452, 380] width 17 height 10
checkbox input "false"
type input "46"
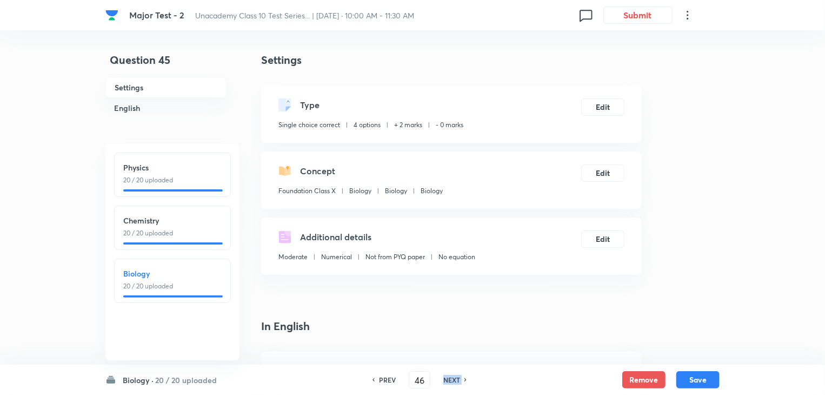
click at [454, 383] on h6 "NEXT" at bounding box center [452, 380] width 17 height 10
checkbox input "false"
type input "47"
click at [454, 383] on h6 "NEXT" at bounding box center [452, 380] width 17 height 10
checkbox input "false"
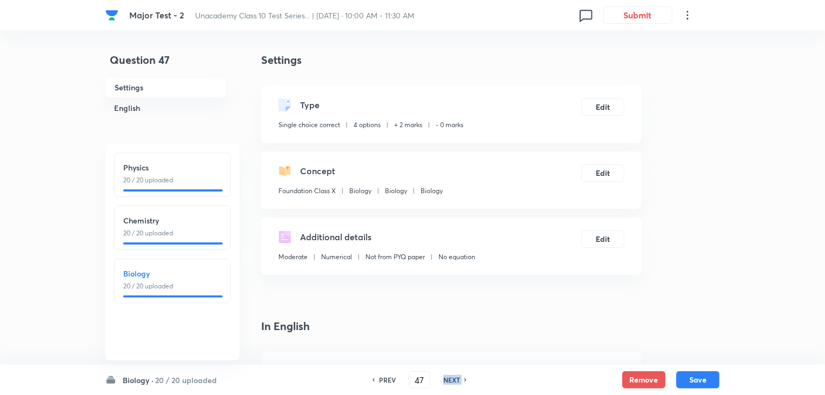
type input "48"
click at [454, 383] on h6 "NEXT" at bounding box center [452, 380] width 17 height 10
checkbox input "false"
type input "49"
click at [454, 383] on h6 "NEXT" at bounding box center [452, 380] width 17 height 10
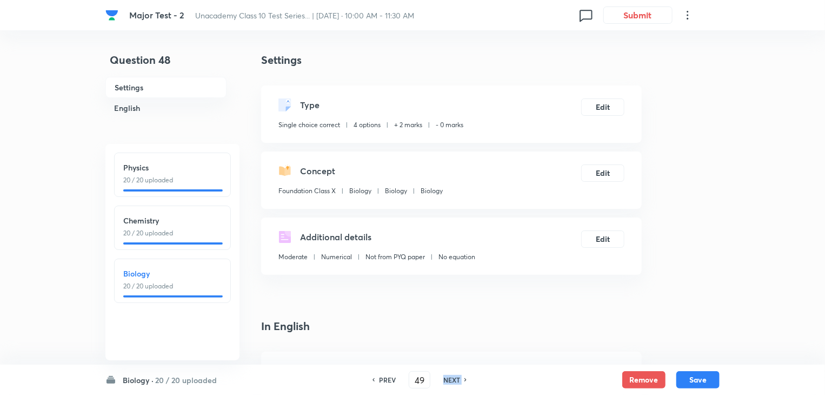
checkbox input "false"
type input "50"
click at [454, 383] on h6 "NEXT" at bounding box center [452, 380] width 17 height 10
checkbox input "false"
type input "51"
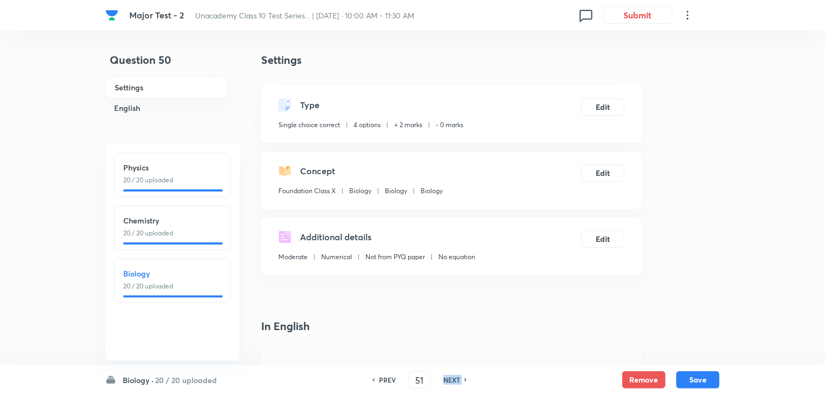
click at [454, 383] on h6 "NEXT" at bounding box center [452, 380] width 17 height 10
checkbox input "false"
type input "52"
click at [454, 383] on h6 "NEXT" at bounding box center [452, 380] width 17 height 10
checkbox input "false"
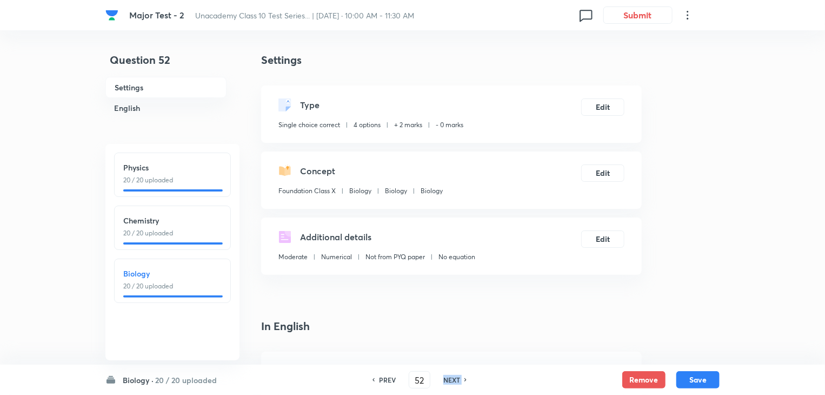
type input "53"
click at [454, 383] on h6 "NEXT" at bounding box center [452, 380] width 17 height 10
checkbox input "false"
type input "54"
click at [454, 383] on h6 "NEXT" at bounding box center [452, 380] width 17 height 10
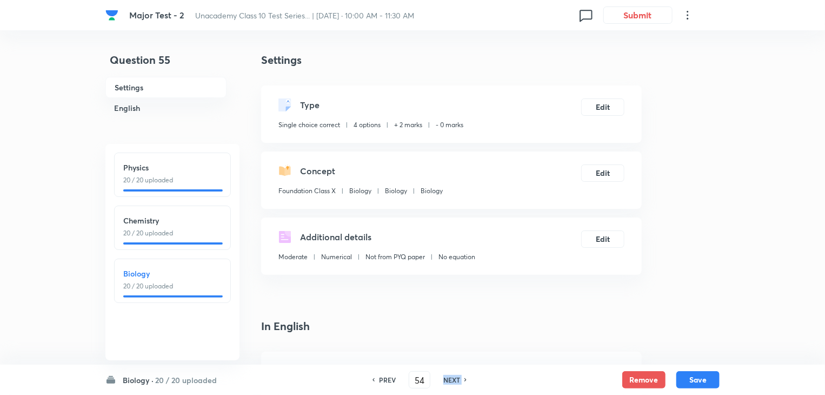
checkbox input "false"
type input "55"
click at [454, 383] on h6 "NEXT" at bounding box center [452, 380] width 17 height 10
checkbox input "false"
type input "56"
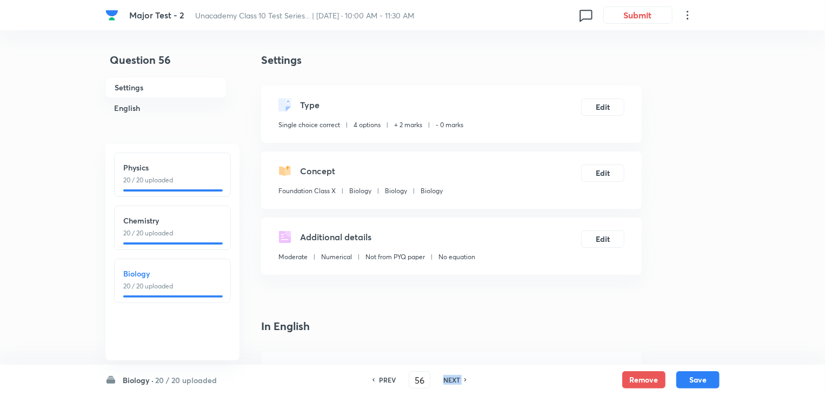
click at [454, 383] on h6 "NEXT" at bounding box center [452, 380] width 17 height 10
checkbox input "false"
type input "57"
click at [454, 383] on h6 "NEXT" at bounding box center [452, 380] width 17 height 10
checkbox input "false"
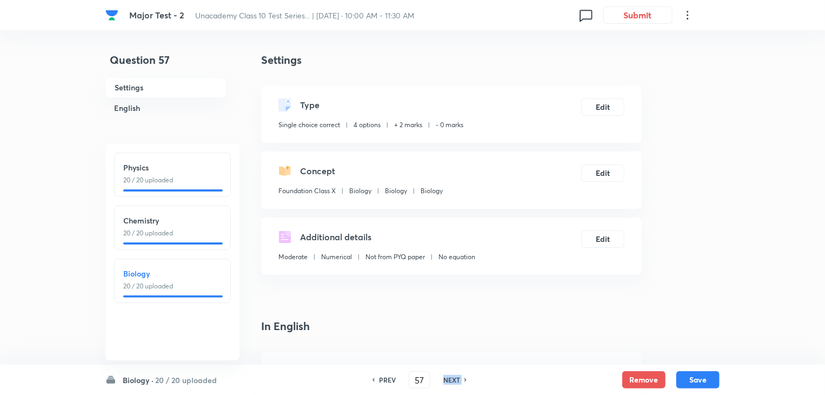
type input "58"
click at [454, 383] on h6 "NEXT" at bounding box center [452, 380] width 17 height 10
checkbox input "false"
type input "59"
click at [454, 383] on h6 "NEXT" at bounding box center [452, 380] width 17 height 10
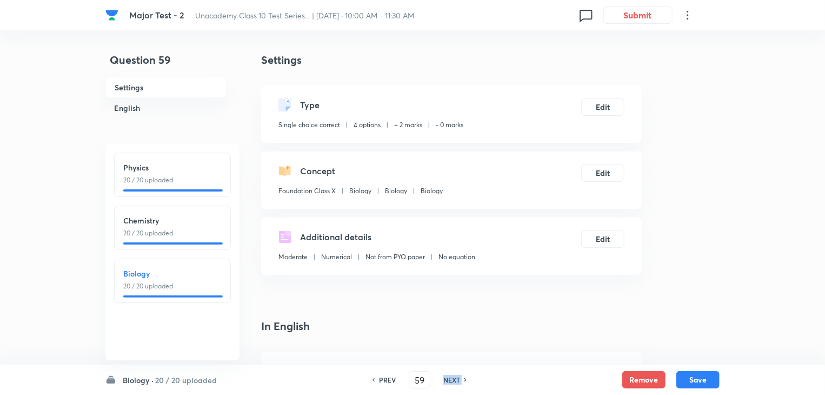
checkbox input "false"
type input "60"
checkbox input "true"
click at [454, 383] on h6 "NEXT" at bounding box center [452, 380] width 17 height 10
